Goal: Task Accomplishment & Management: Use online tool/utility

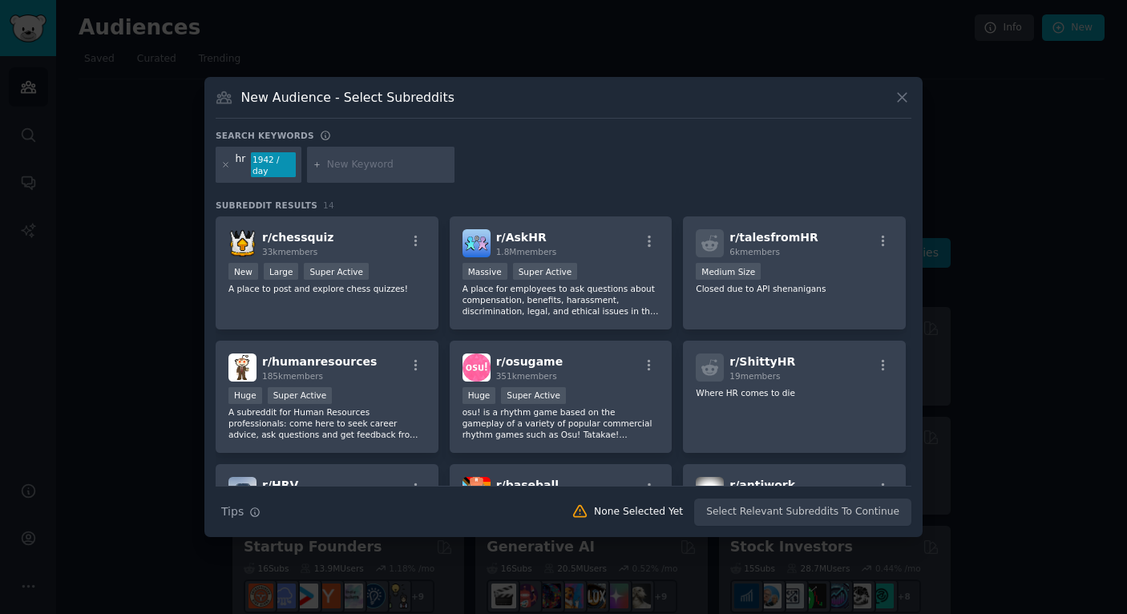
click at [412, 167] on input "text" at bounding box center [388, 165] width 122 height 14
click at [216, 170] on div "hr 1942 / day" at bounding box center [259, 165] width 86 height 37
click at [224, 167] on icon at bounding box center [225, 164] width 9 height 9
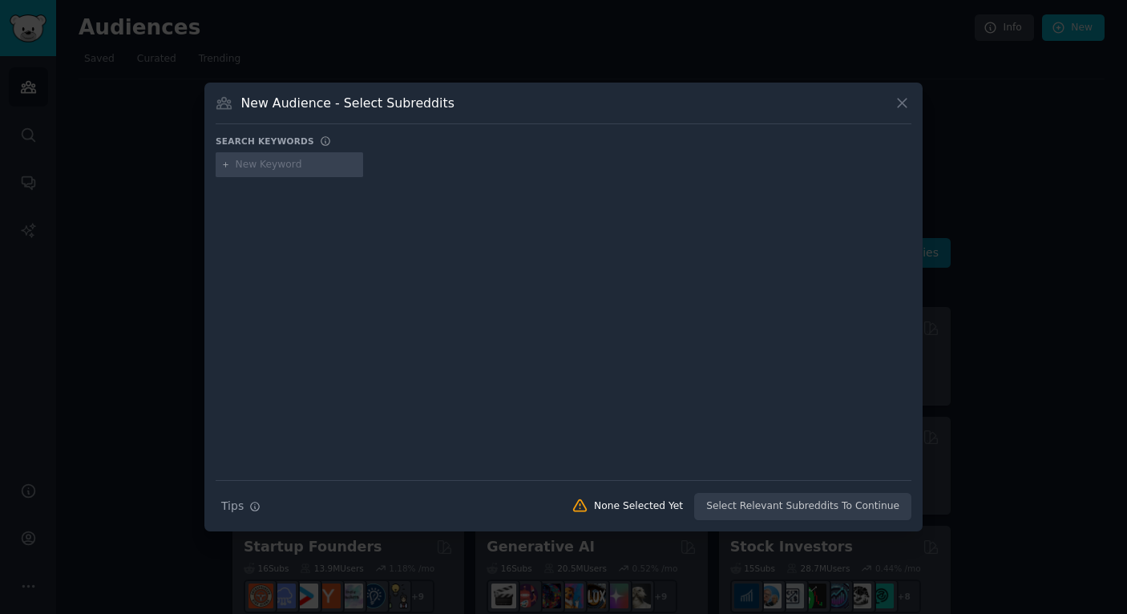
click at [279, 167] on input "text" at bounding box center [297, 165] width 122 height 14
type input "talent development"
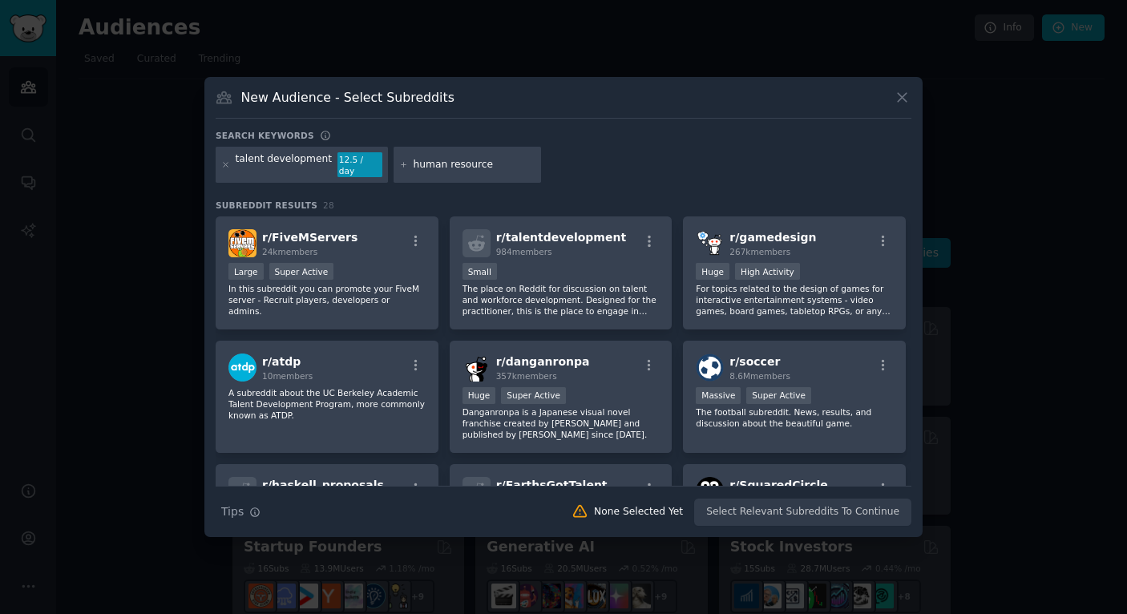
type input "human resources"
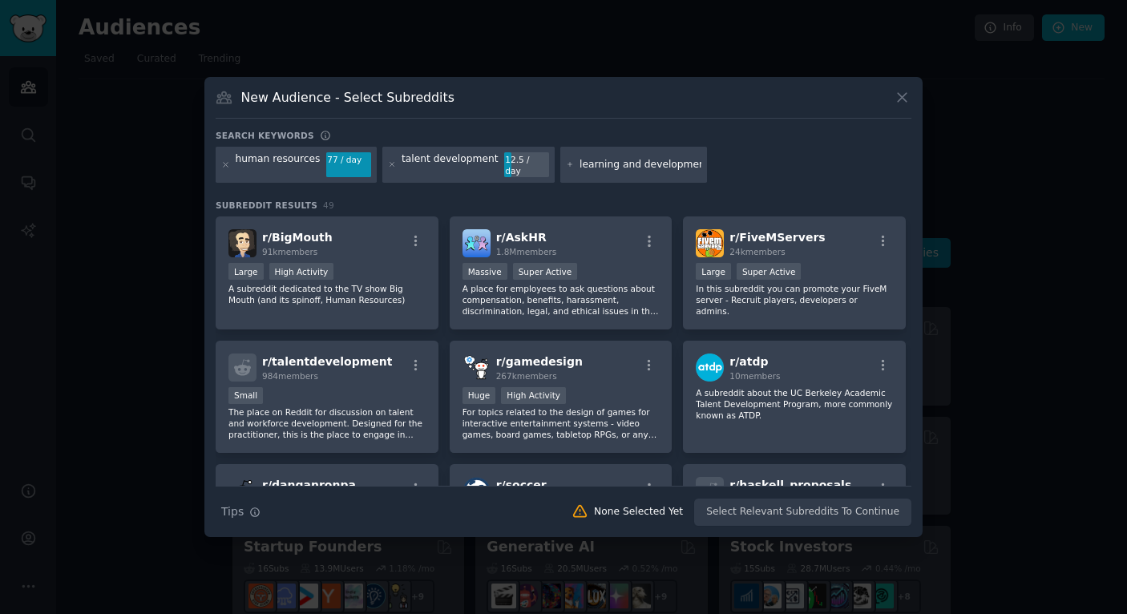
type input "learning and development"
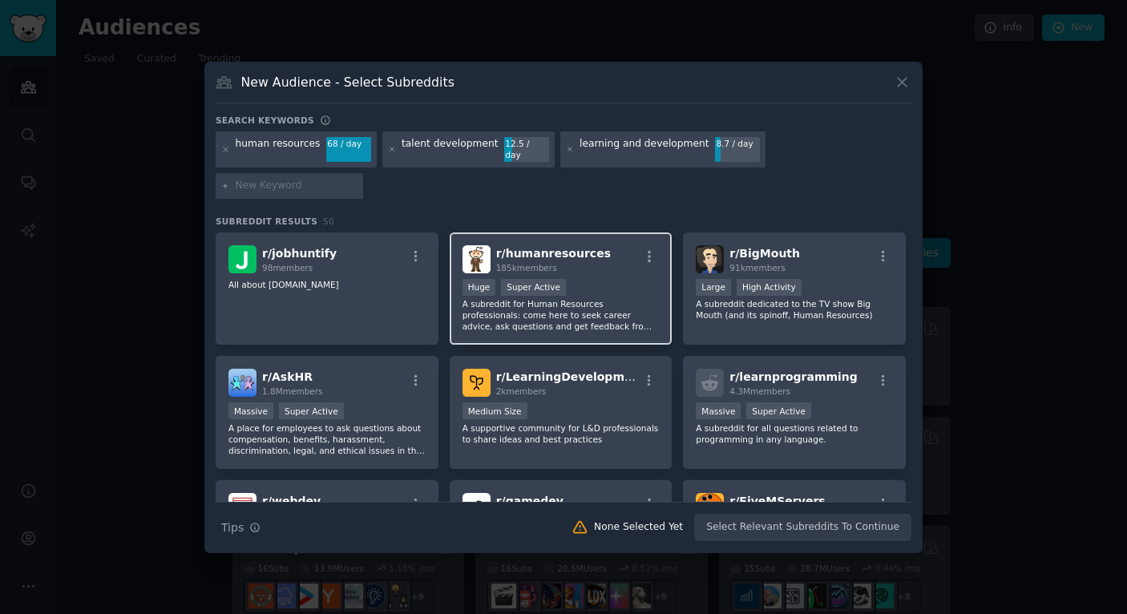
click at [606, 300] on p "A subreddit for Human Resources professionals: come here to seek career advice,…" at bounding box center [560, 315] width 197 height 34
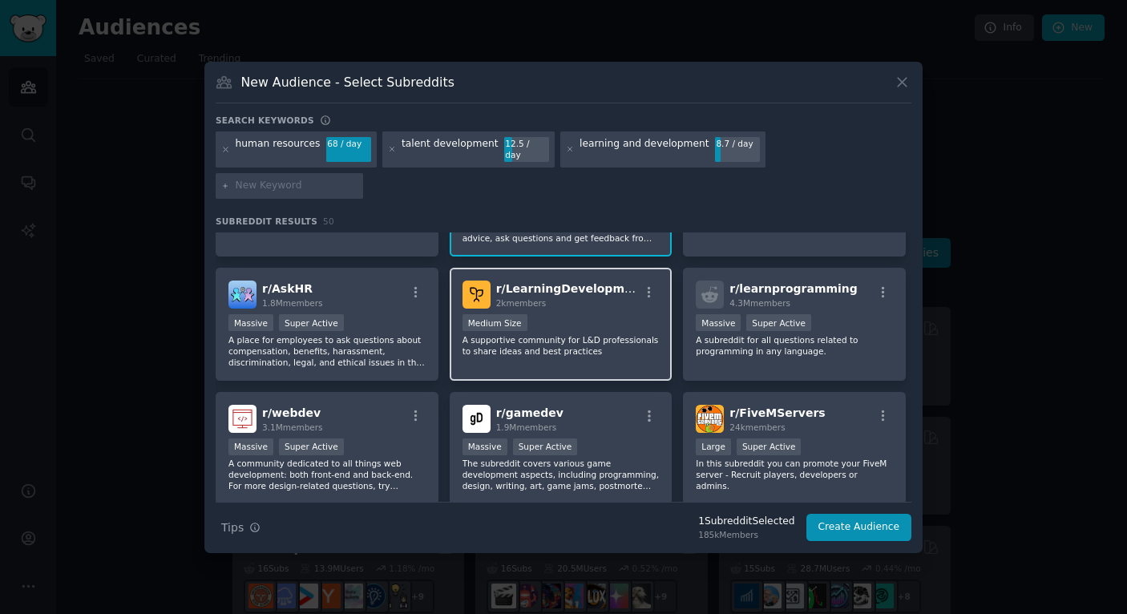
scroll to position [91, 0]
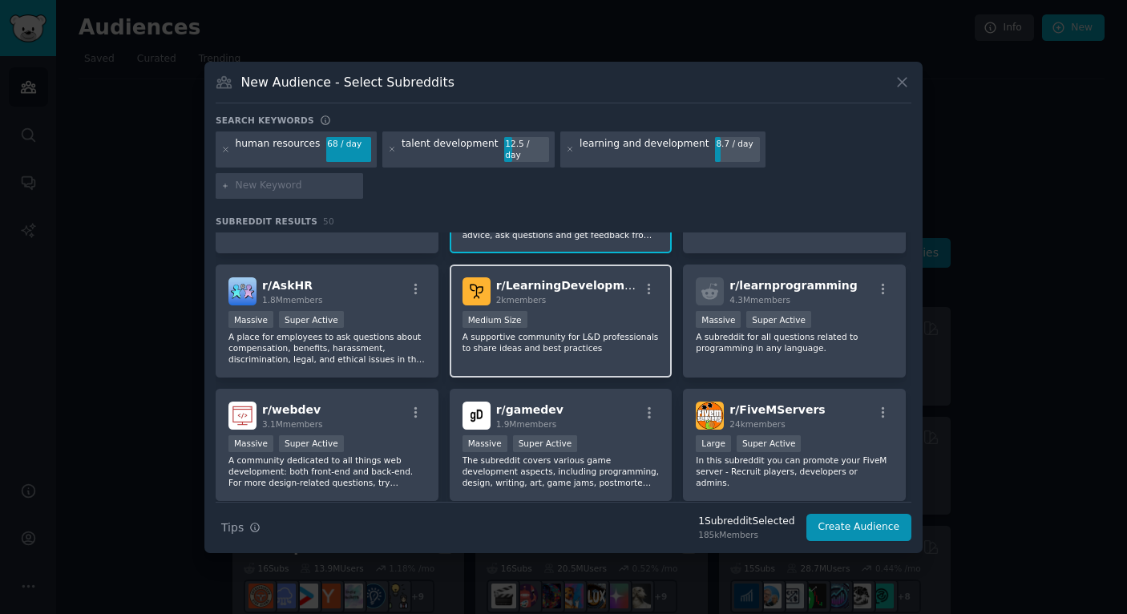
click at [590, 311] on div "Medium Size" at bounding box center [560, 321] width 197 height 20
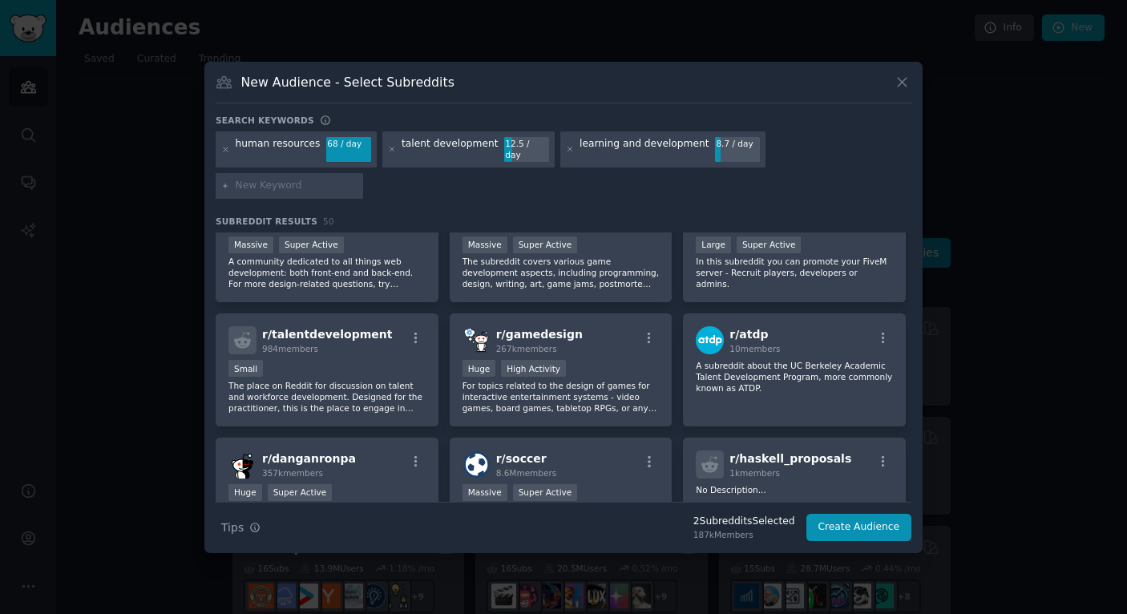
scroll to position [293, 0]
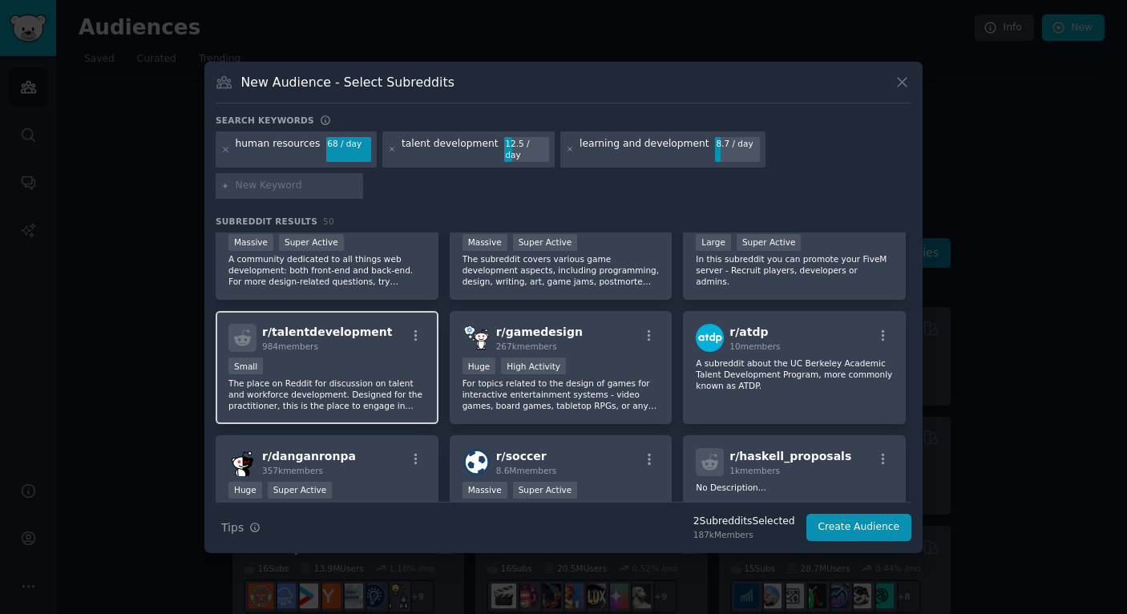
click at [377, 377] on p "The place on Reddit for discussion on talent and workforce development. Designe…" at bounding box center [326, 394] width 197 height 34
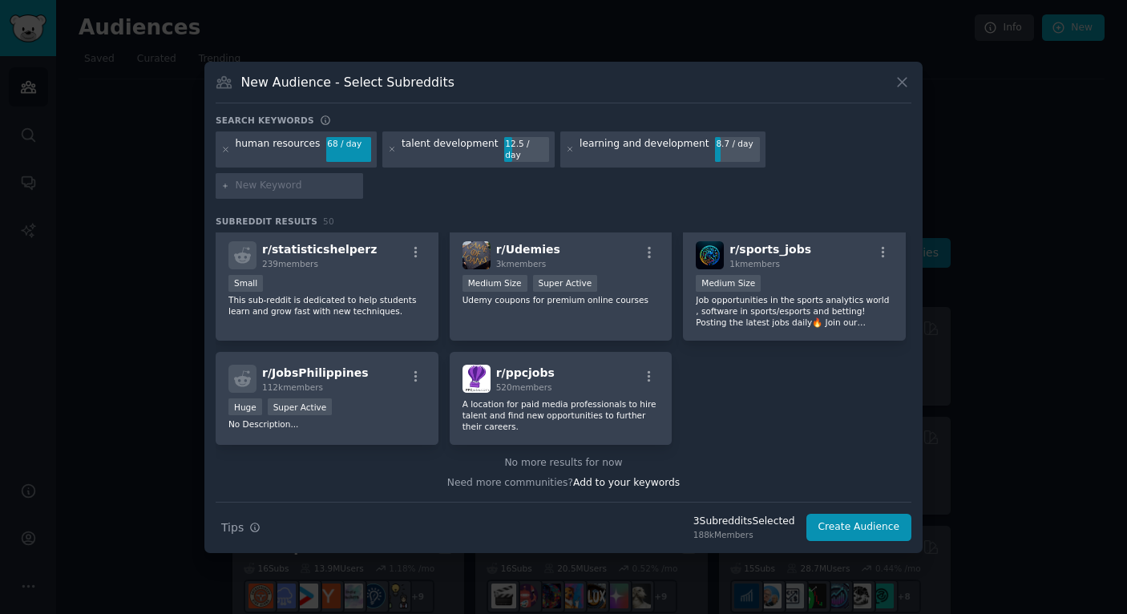
scroll to position [1841, 0]
click at [849, 516] on button "Create Audience" at bounding box center [859, 527] width 106 height 27
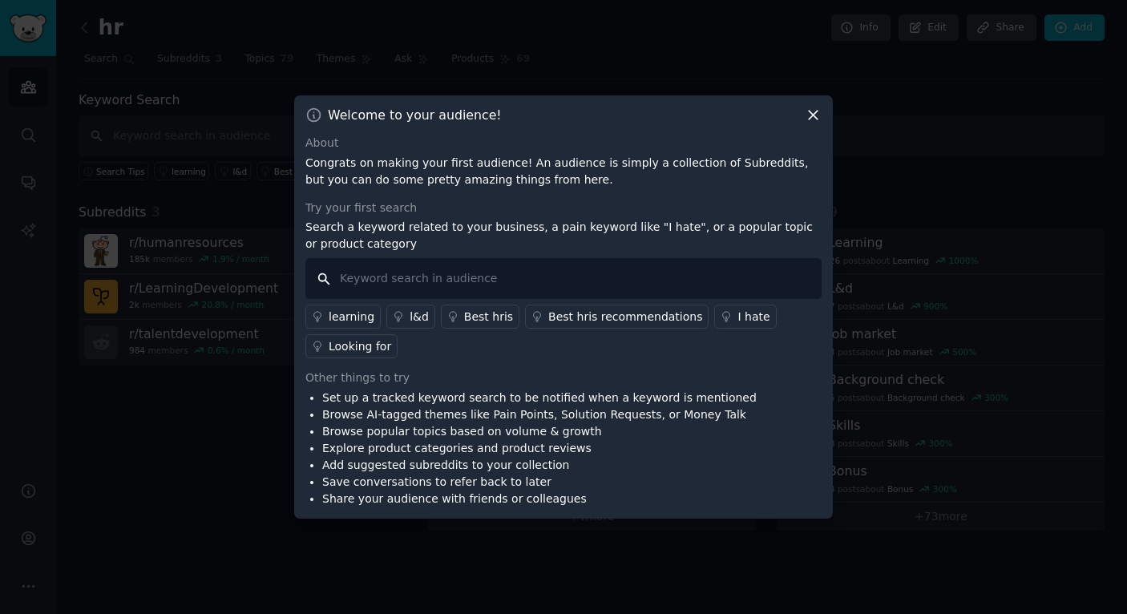
click at [479, 278] on input "text" at bounding box center [563, 278] width 516 height 41
type input "hr ai tools"
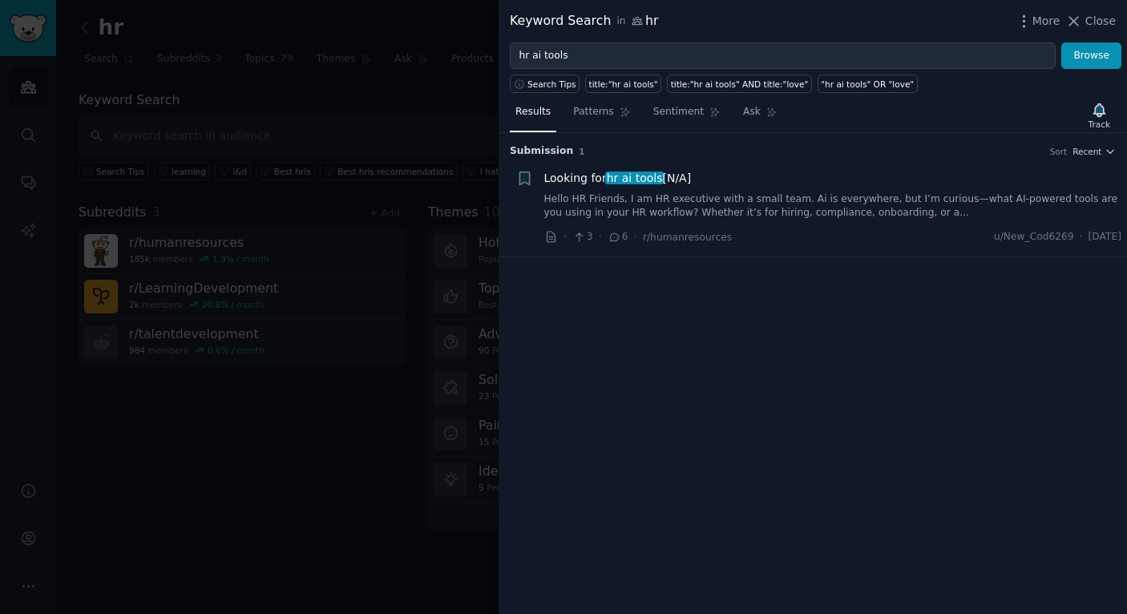
click at [753, 204] on link "Hello HR Friends, I am HR executive with a small team. Ai is everywhere, but I’…" at bounding box center [833, 206] width 578 height 28
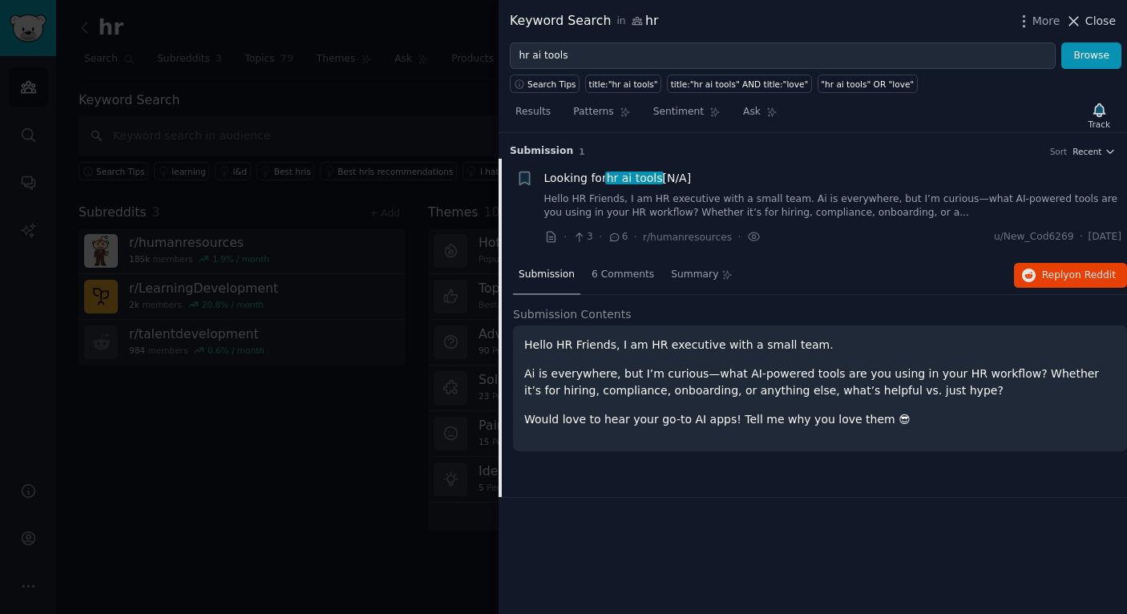
click at [1089, 19] on span "Close" at bounding box center [1100, 21] width 30 height 17
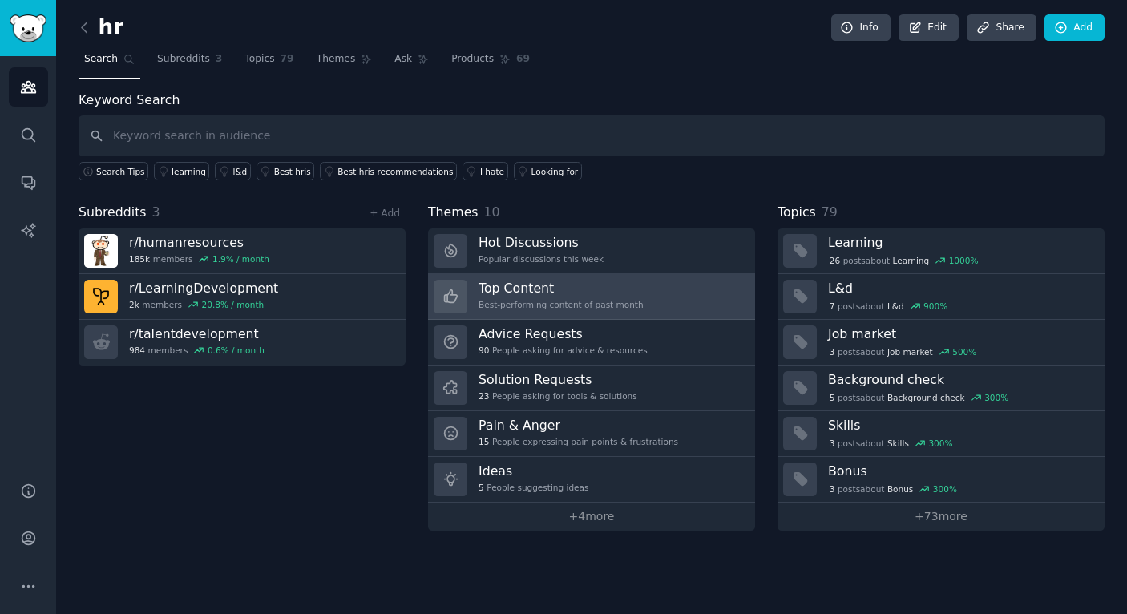
click at [571, 303] on div "Best-performing content of past month" at bounding box center [560, 304] width 165 height 11
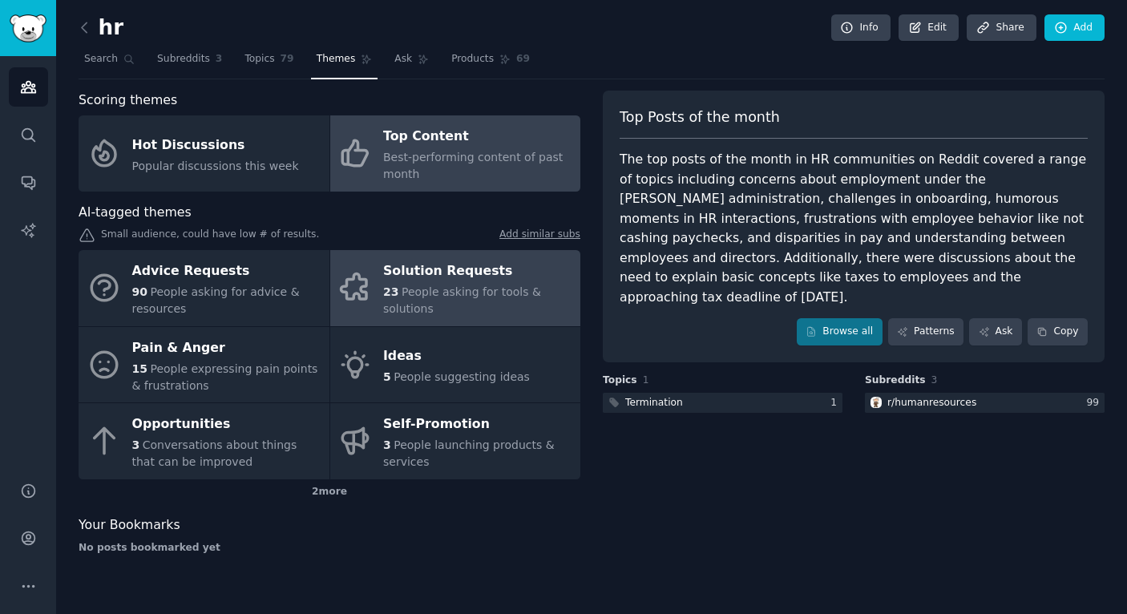
click at [465, 305] on div "23 People asking for tools & solutions" at bounding box center [477, 301] width 189 height 34
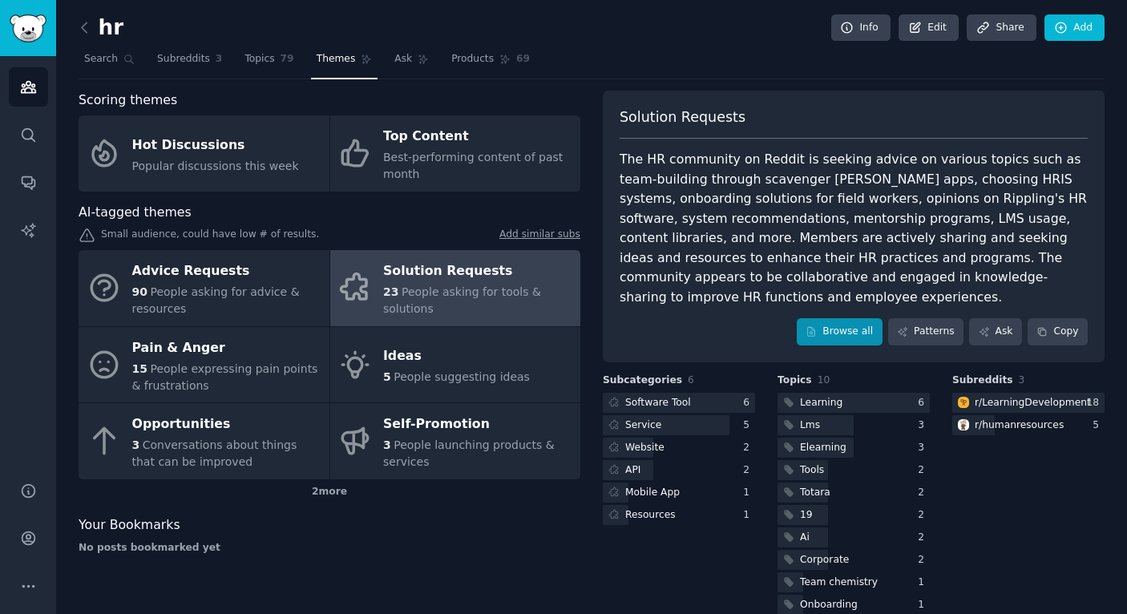
click at [840, 338] on link "Browse all" at bounding box center [840, 331] width 86 height 27
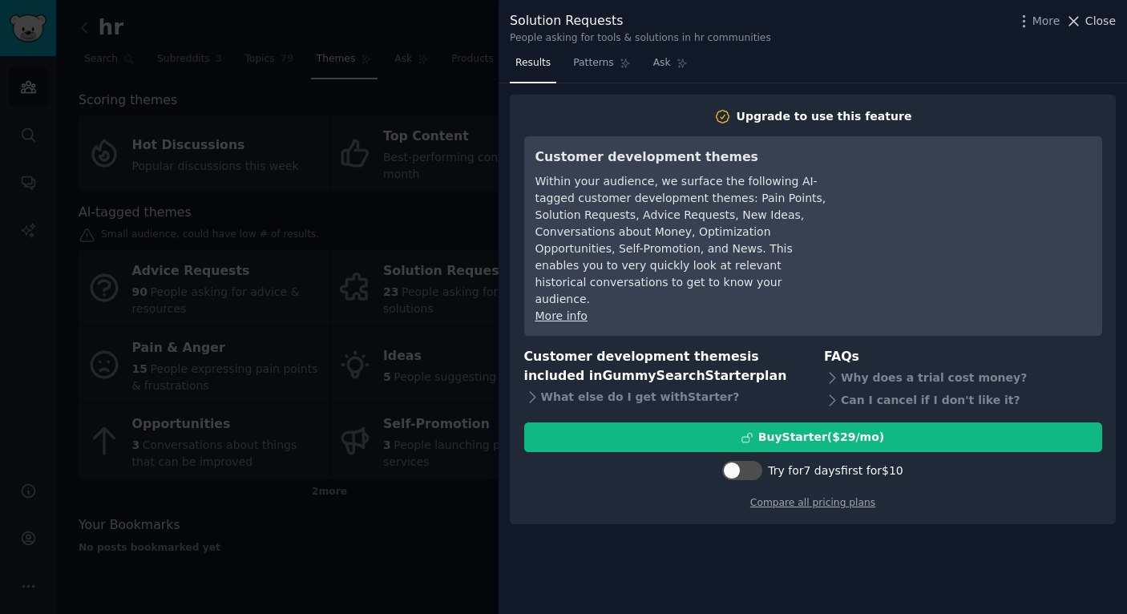
click at [1086, 24] on span "Close" at bounding box center [1100, 21] width 30 height 17
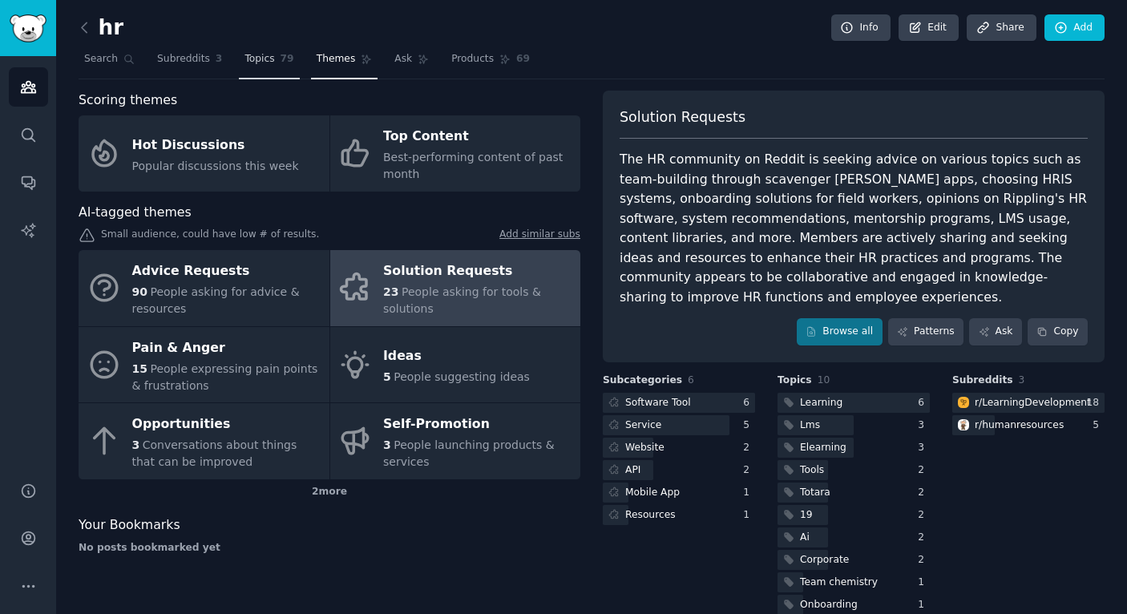
click at [277, 60] on link "Topics 79" at bounding box center [269, 62] width 60 height 33
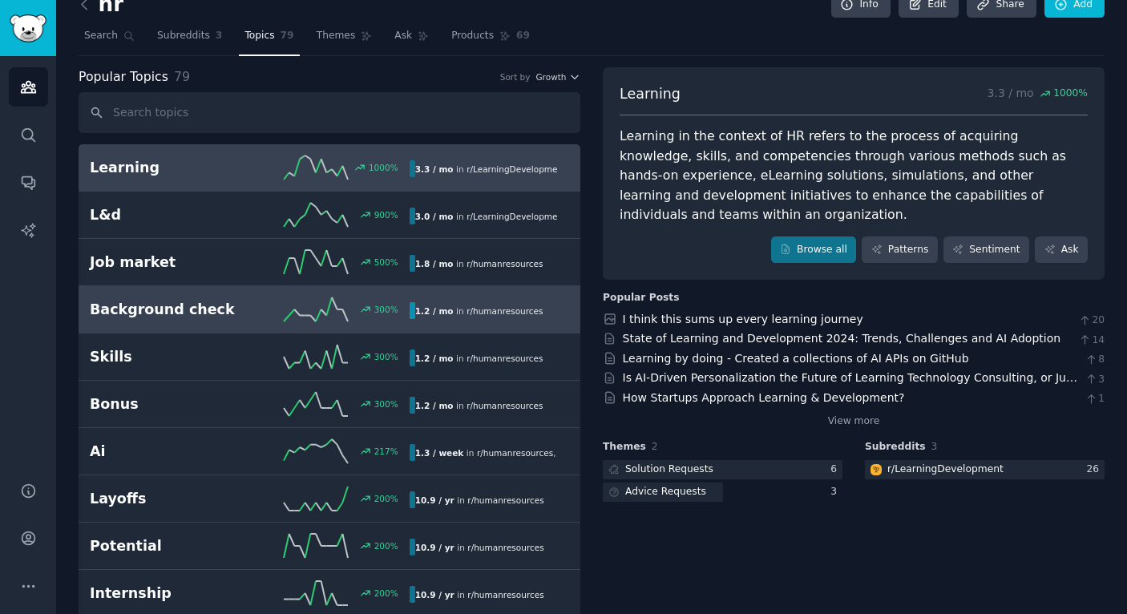
scroll to position [30, 0]
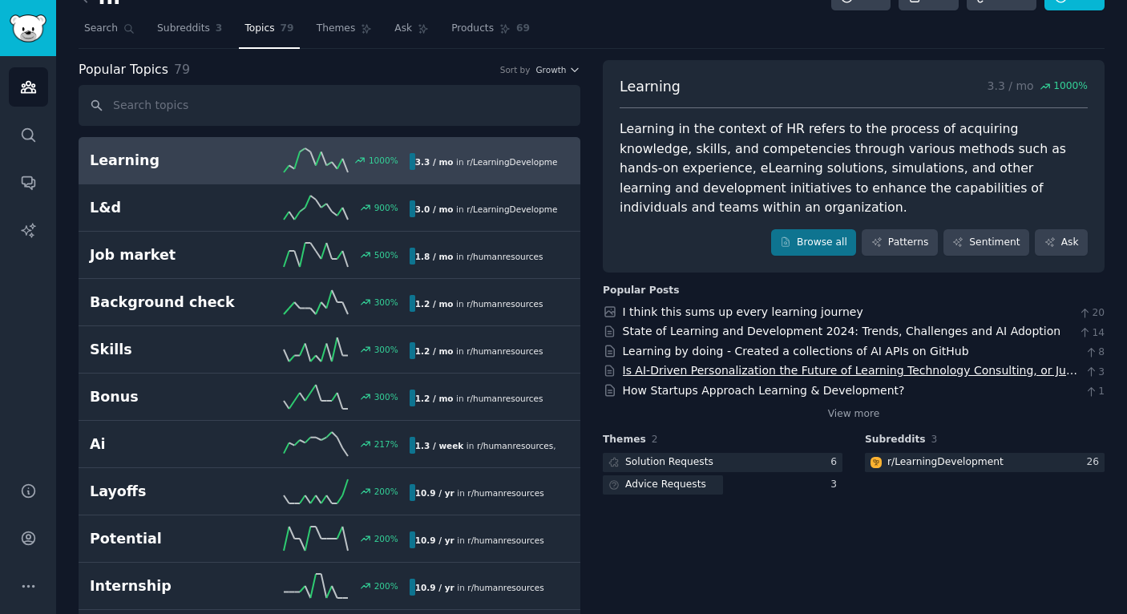
click at [694, 364] on link "Is AI-Driven Personalization the Future of Learning Technology Consulting, or J…" at bounding box center [850, 379] width 454 height 30
